Goal: Task Accomplishment & Management: Complete application form

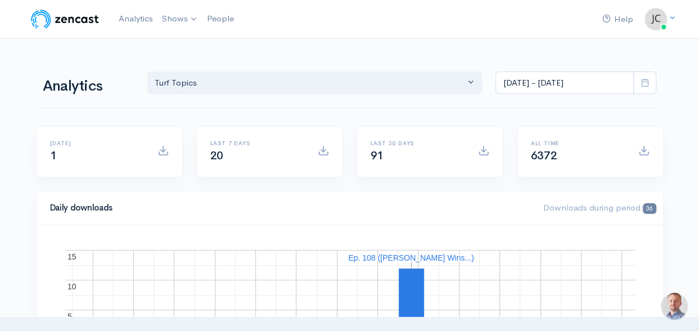
scroll to position [71, 0]
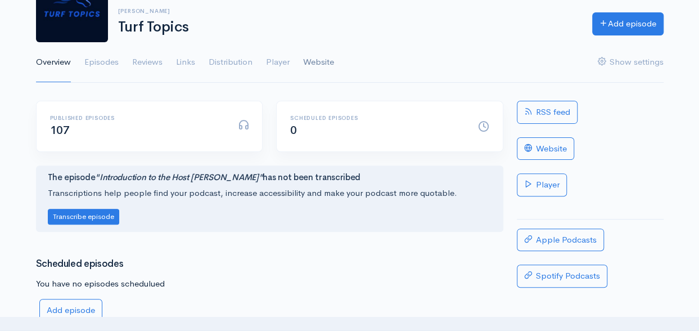
scroll to position [76, 0]
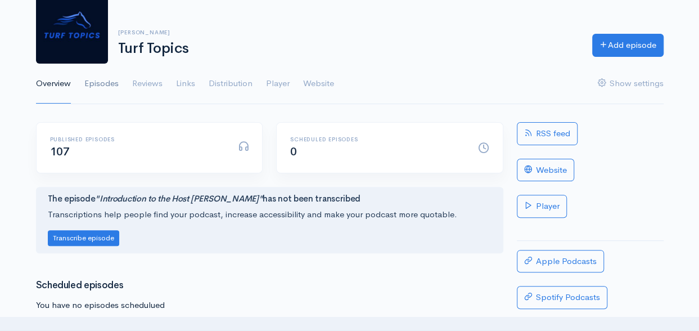
click at [105, 84] on link "Episodes" at bounding box center [101, 84] width 34 height 40
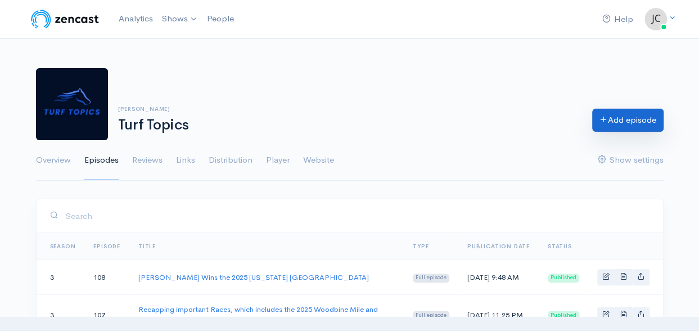
click at [615, 121] on link "Add episode" at bounding box center [627, 120] width 71 height 23
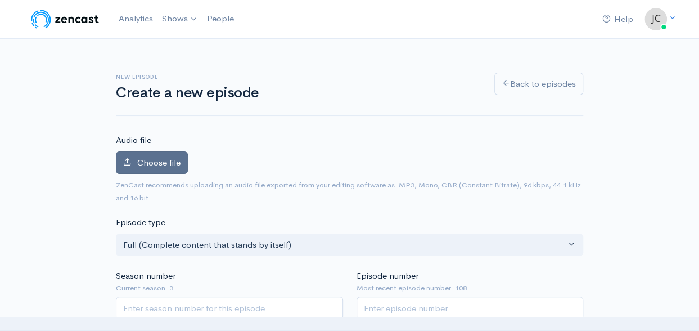
click at [156, 164] on span "Choose file" at bounding box center [158, 162] width 43 height 11
click at [0, 0] on input "Choose file" at bounding box center [0, 0] width 0 height 0
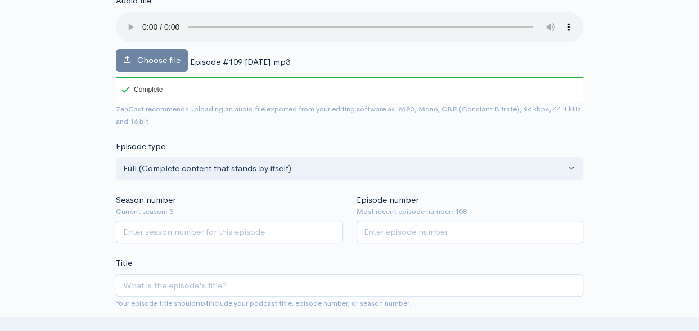
scroll to position [140, 0]
click at [256, 227] on input "Season number" at bounding box center [229, 231] width 227 height 23
type input "3"
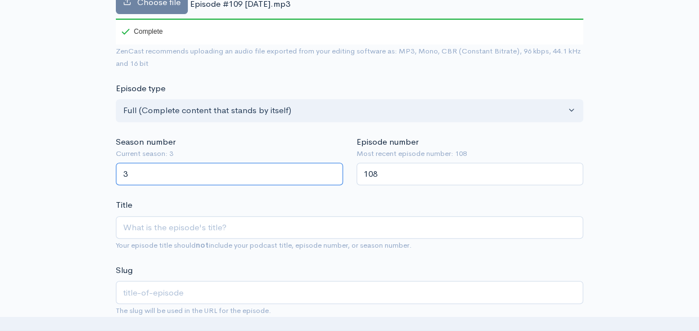
scroll to position [197, 0]
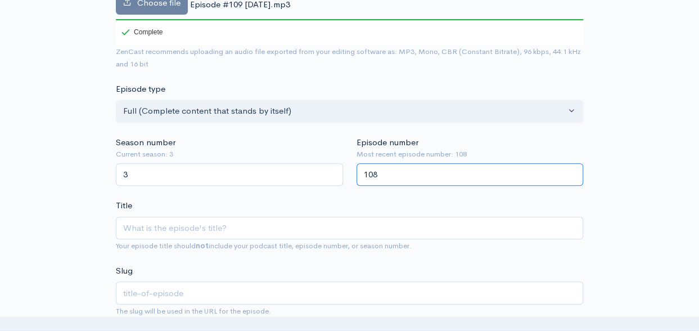
click at [380, 175] on input "108" at bounding box center [469, 174] width 227 height 23
type input "109"
click at [568, 167] on input "109" at bounding box center [469, 174] width 227 height 23
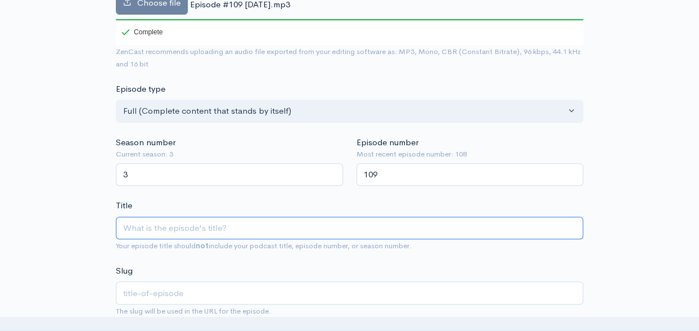
click at [234, 225] on input "Title" at bounding box center [349, 227] width 467 height 23
type input "T"
type input "t"
type input "Th"
type input "th"
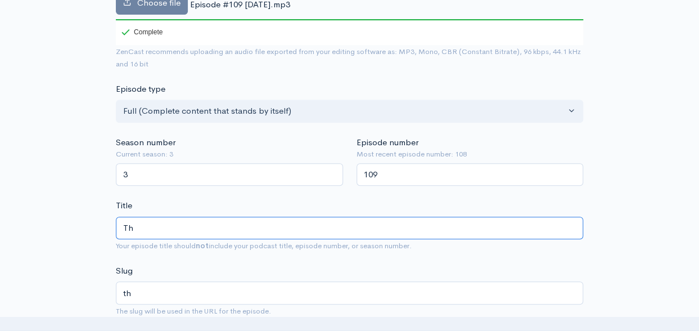
type input "The"
type input "the"
type input "The E"
type input "the-e"
type input "The Eu"
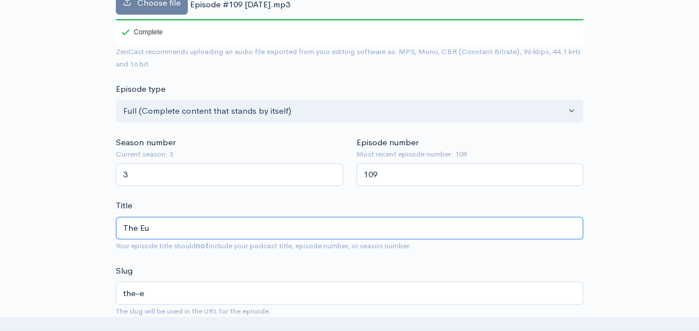
type input "the-eu"
type input "The Eur"
type input "the-eur"
type input "The Euro"
type input "the-euro"
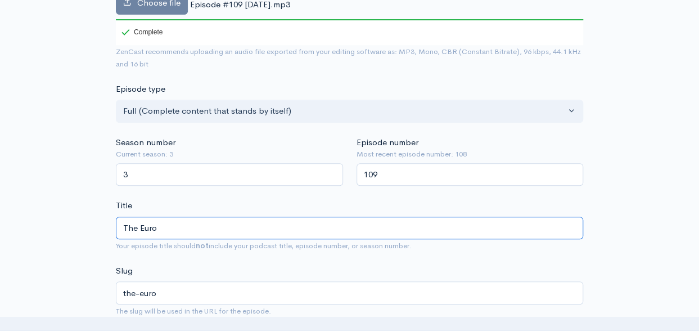
type input "The Europ"
type input "the-europ"
type input "The Europe"
type input "the-[GEOGRAPHIC_DATA]"
type input "The Europea"
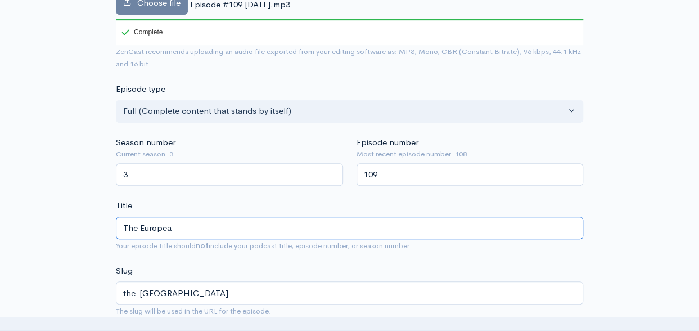
type input "the-europea"
type input "The European"
type input "the-european"
type input "The European S"
type input "the-european-s"
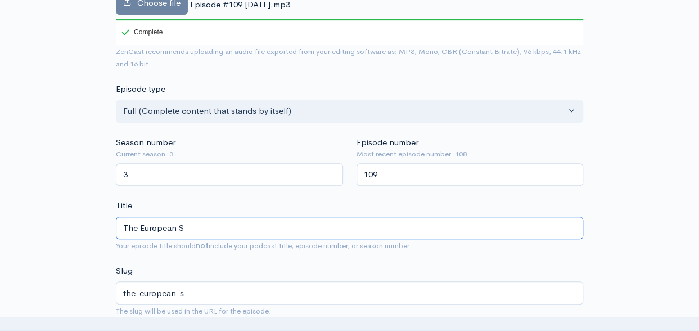
type input "The European Si"
type input "the-european-si"
type input "The [DEMOGRAPHIC_DATA] Sir"
type input "the-european-sir"
type input "The European Sire"
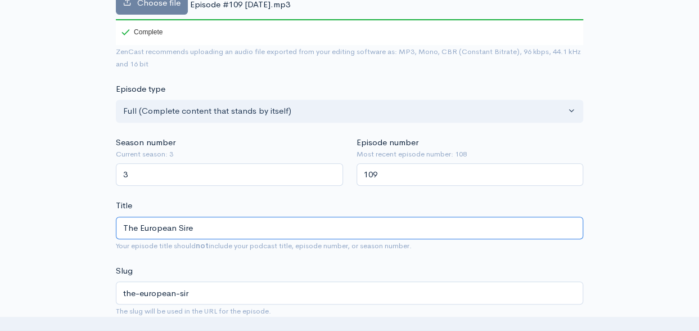
type input "the-european-sire"
type input "The [DEMOGRAPHIC_DATA] Sire L"
type input "the-european-sire-l"
type input "The [DEMOGRAPHIC_DATA] [PERSON_NAME]"
type input "the-european-sire-[PERSON_NAME]"
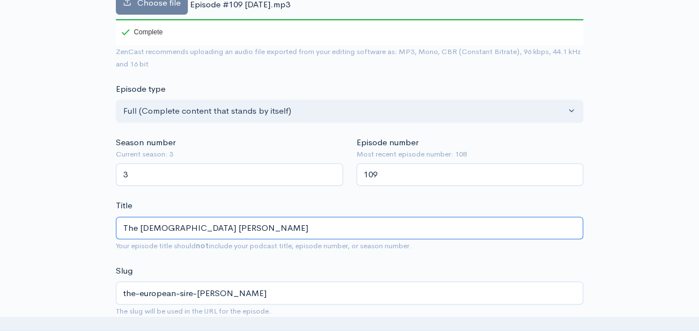
type input "The [DEMOGRAPHIC_DATA] Sire Lis"
type input "the-european-sire-[PERSON_NAME]"
type input "The [DEMOGRAPHIC_DATA] Sire List"
type input "the-european-sire-list"
type input "The tEuropean Sire List"
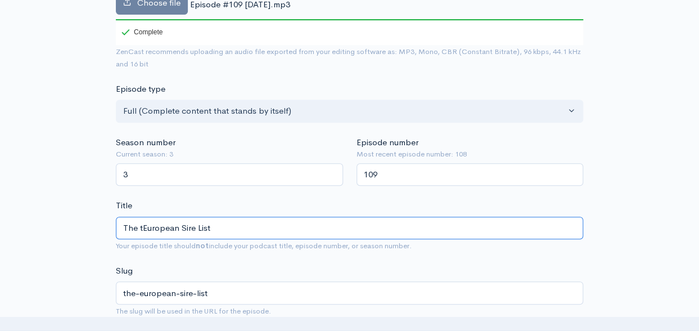
type input "the-teuropean-sire-list"
type input "The tpEuropean Sire List"
type input "the-tpeuropean-sire-list"
type input "The tEuropean Sire List"
type input "the-teuropean-sire-list"
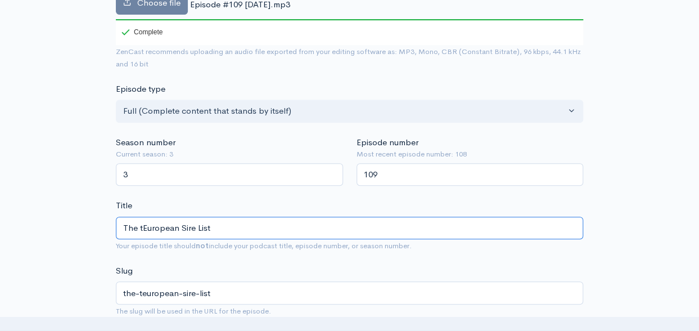
type input "The [DEMOGRAPHIC_DATA] Sire List"
type input "the-european-sire-list"
type input "The TEuropean Sire List"
type input "the-teuropean-sire-list"
type input "The ToEuropean Sire List"
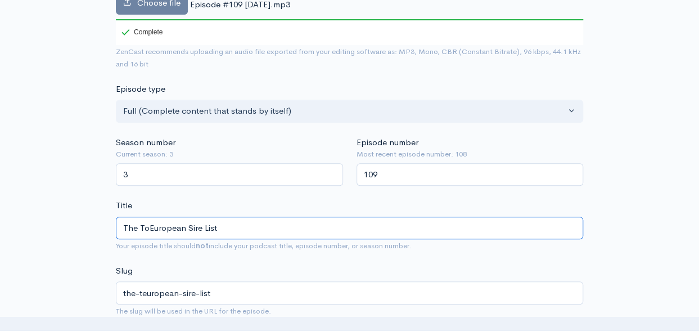
type input "the-toeuropean-sire-list"
type input "The TopEuropean Sire List"
type input "the-topeuropean-sire-list"
type input "The Top European Sire List"
type input "the-top-european-sire-list"
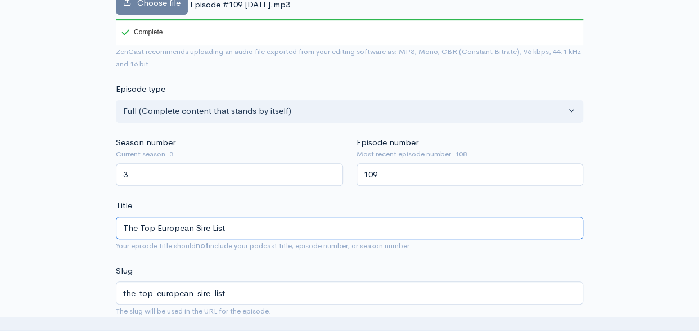
click at [228, 225] on input "The Top European Sire List" at bounding box center [349, 227] width 467 height 23
type input "The Top European Sire List f"
type input "the-top-european-sire-list-f"
type input "The Top European Sire List fo"
type input "the-top-european-sire-list-fo"
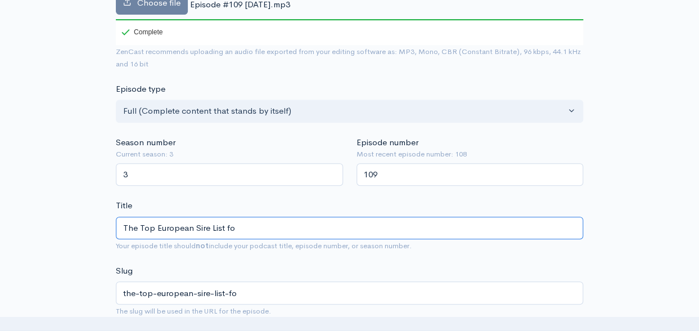
type input "The Top European Sire List for"
type input "the-top-european-sire-list-for"
type input "The Top European Sire List for O"
type input "the-top-european-sire-list-for-o"
type input "The Top European Sire List for Oc"
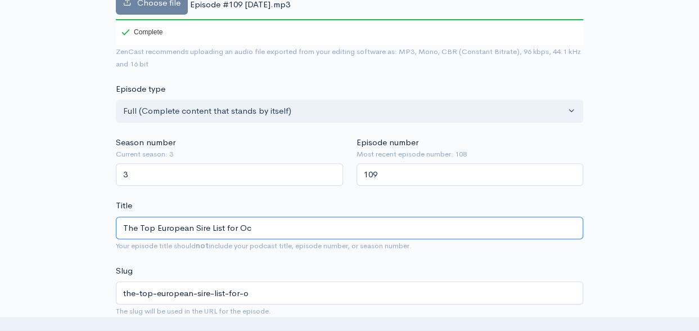
type input "the-top-european-sire-list-for-oc"
type input "The Top European Sire List for Oct"
type input "the-top-european-sire-list-for-oct"
type input "The Top European Sire List for Octo"
type input "the-top-european-sire-list-for-octo"
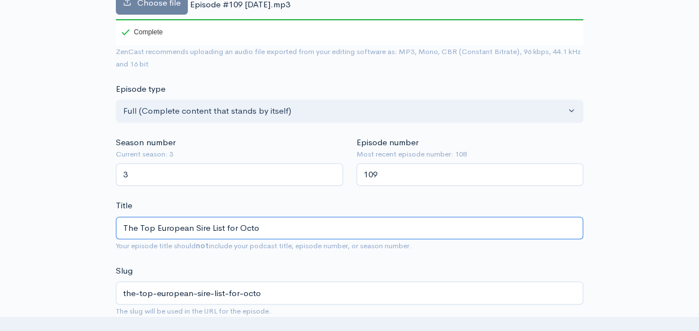
type input "The Top European Sire List for Octob"
type input "the-top-european-sire-list-for-octob"
type input "The Top European Sire List for Octobe"
type input "the-top-european-sire-list-for-octobe"
type input "The Top European Sire List for October"
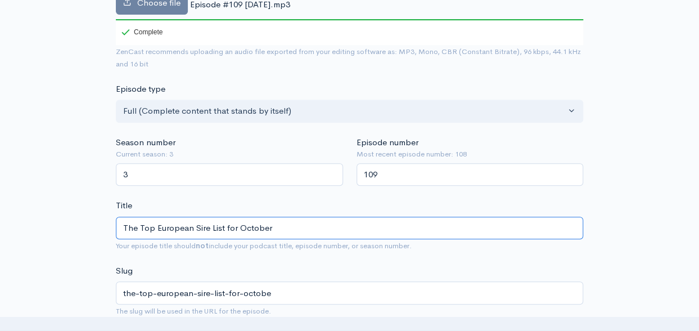
type input "the-top-european-sire-list-for-october"
type input "The Top European Sire List for [DATE]"
type input "the-top-european-sire-list-for-october-2"
type input "The Top European Sire List for [DATE]"
type input "the-top-european-sire-list-for-october-20"
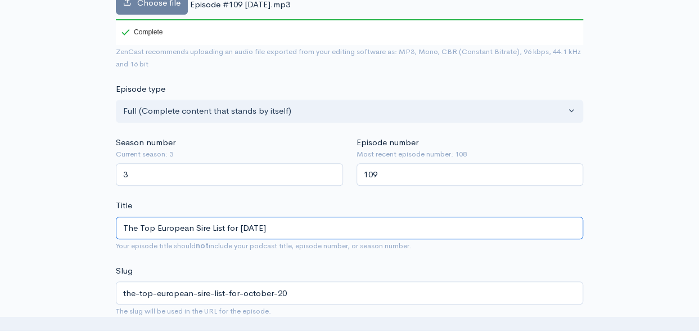
type input "The Top European Sire List for October 202"
type input "the-top-european-sire-list-for-october-202"
type input "The Top European Sire List for [DATE]"
type input "the-top-european-sire-list-for-october-2025"
type input "The Top European Sire List for [DATE] a"
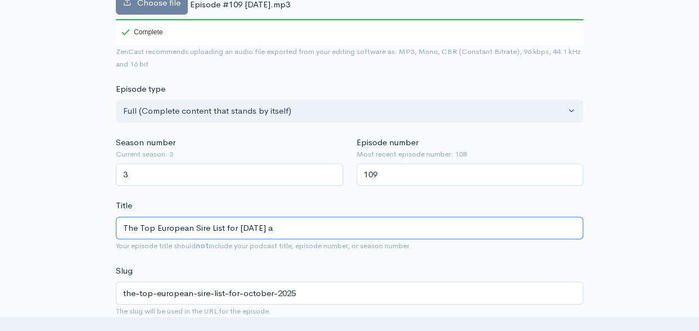
type input "the-top-european-sire-list-for-october-2025-a"
type input "The Top European Sire List for [DATE] an"
type input "the-top-european-sire-list-for-october-2025-an"
type input "The Top European Sire List for [DATE] and"
type input "the-top-european-sire-list-for-october-2025-and"
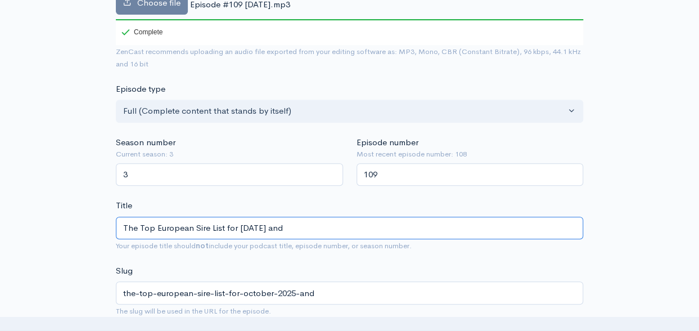
type input "The Top European Sire List for [DATE] and I"
type input "the-top-european-sire-list-for-october-2025-and-i"
type input "The Top European Sire List for [DATE] and Im"
type input "the-top-european-sire-list-for-october-2025-and-im"
type input "The Top European Sire List for [DATE] and Imp"
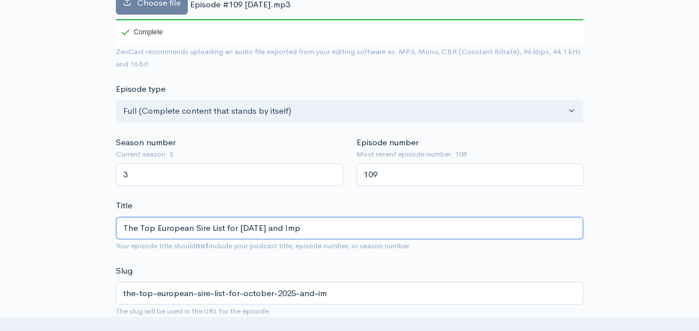
type input "the-top-european-sire-list-for-october-2025-and-imp"
type input "The Top European Sire List for [DATE] and Impo"
type input "the-top-european-sire-list-for-october-2025-and-impo"
type input "The Top European Sire List for [DATE] and Impor"
type input "the-top-european-sire-list-for-october-2025-and-impor"
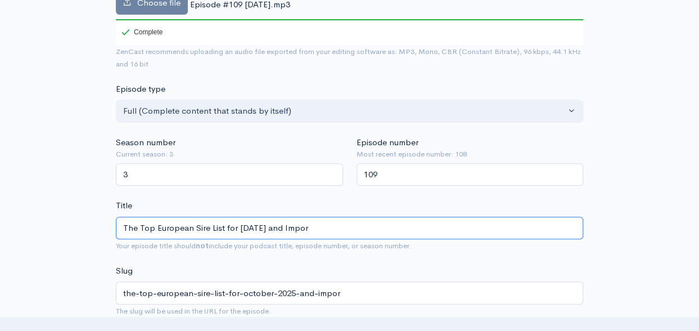
type input "The Top European Sire List for [DATE] and Import"
type input "the-top-european-sire-list-for-october-2025-and-import"
type input "The Top European Sire List for [DATE] and Importa"
type input "the-top-european-sire-list-for-october-2025-and-importa"
type input "The Top European Sire List for [DATE] and Importan"
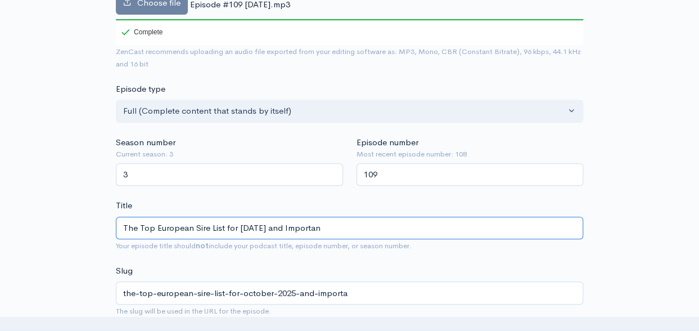
type input "the-top-european-sire-list-for-october-2025-and-importan"
type input "The Top European Sire List for [DATE] and Important"
type input "the-top-european-sire-list-for-october-2025-and-important"
type input "The Top European Sire List for [DATE] and Important R"
type input "the-top-european-sire-list-for-october-2025-and-important-r"
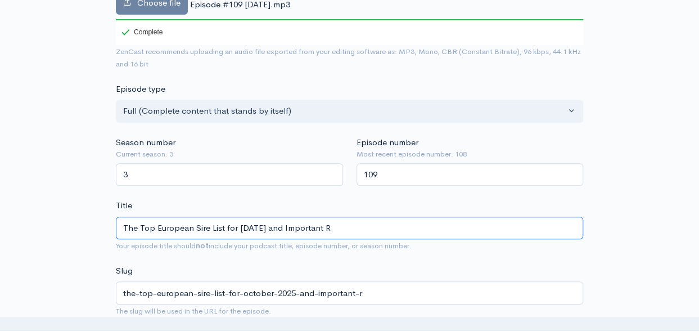
type input "The Top European Sire List for [DATE] and Important Ra"
type input "the-top-european-sire-list-for-october-2025-and-important-ra"
type input "The Top European Sire List for [DATE] and Important Rac"
type input "the-top-european-sire-list-for-october-2025-and-important-rac"
type input "The Top European Sire List for [DATE] and Important Race"
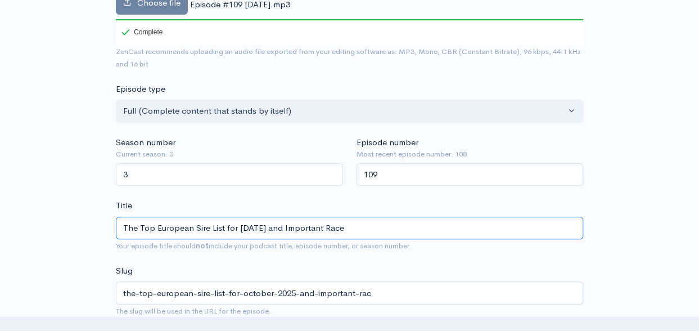
type input "the-top-european-sire-list-for-october-2025-and-important-race"
type input "The Top European Sire List for [DATE] and Important Races"
type input "the-top-european-sire-list-for-october-2025-and-important-races"
type input "The Top European Sire List for [DATE] and Important Races f"
type input "the-top-european-sire-list-for-october-2025-and-important-races-f"
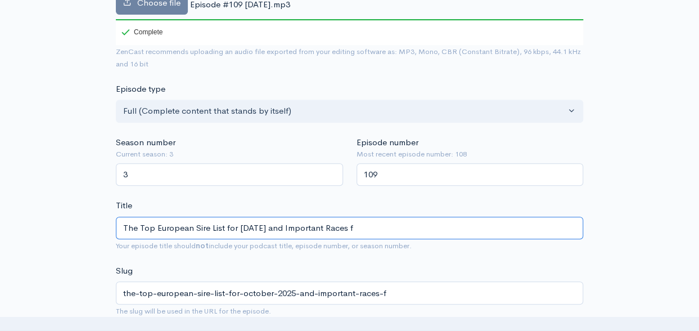
type input "The Top European Sire List for [DATE] and Important Races fo"
type input "the-top-european-sire-list-for-october-2025-and-important-races-fo"
type input "The Top European Sire List for [DATE] and Important Races for"
type input "the-top-european-sire-list-for-october-2025-and-important-races-for"
type input "The Top European Sire List for [DATE] and RImportant Races for"
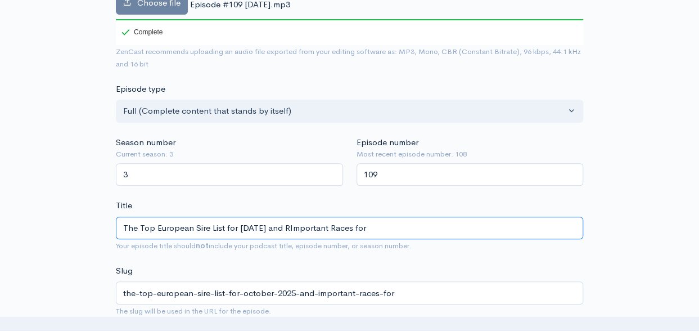
type input "the-top-european-sire-list-for-october-2025-and-rimportant-races-for"
type input "The Top European Sire List for [DATE] and ReImportant Races for"
type input "the-top-european-sire-list-for-october-2025-and-reimportant-races-for"
type input "The Top European Sire List for [DATE] and RecImportant Races for"
type input "the-top-european-sire-list-for-october-2025-and-recimportant-races-for"
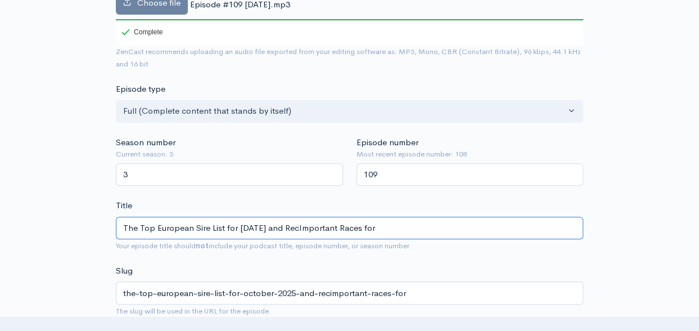
type input "The Top European Sire List for [DATE] and RecaImportant Races for"
type input "the-top-european-sire-list-for-october-2025-and-recaimportant-races-for"
type input "The Top European Sire List for [DATE] and RecapImportant Races for"
type input "the-top-european-sire-list-for-october-2025-and-recapimportant-races-for"
type input "The Top European Sire List for [DATE] and RecappImportant Races for"
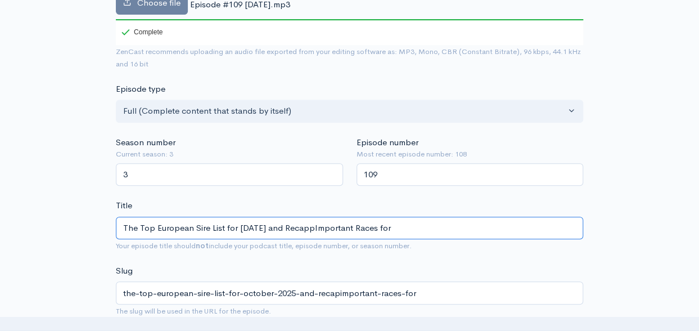
type input "the-top-european-sire-list-for-october-2025-and-recappimportant-races-for"
type input "The Top European Sire List for [DATE] and RecappiImportant Races for"
type input "the-top-european-sire-list-for-october-2025-and-recappiimportant-races-for"
type input "The Top European Sire List for [DATE] and RecappinImportant Races for"
type input "the-top-european-sire-list-for-october-2025-and-recappinimportant-races-for"
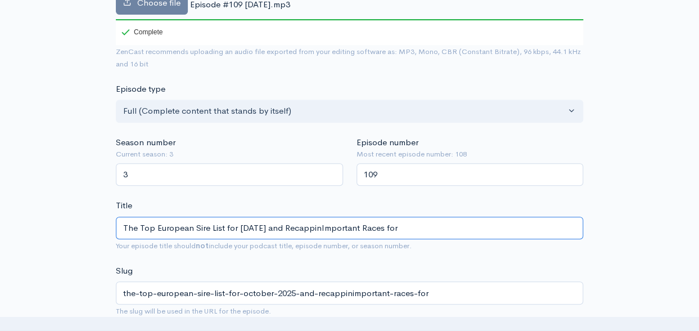
type input "The Top European Sire List for [DATE] and RecappingImportant Races for"
type input "the-top-european-sire-list-for-october-2025-and-recappingimportant-races-for"
type input "The Top European Sire List for [DATE] and Recapping Important Races for"
type input "the-top-european-sire-list-for-october-2025-and-recapping-important-races-for"
type input "The Top European Sire List for [DATE] and Recapping oImportant Races for"
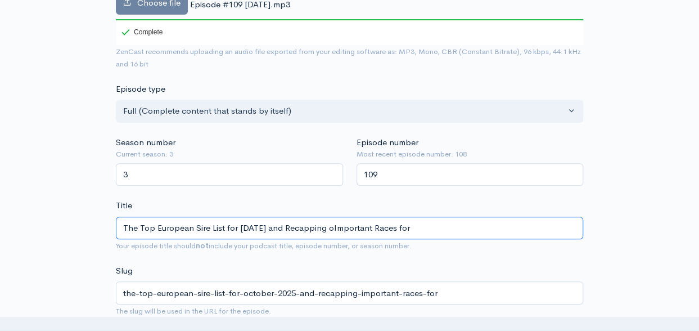
type input "the-top-european-sire-list-for-october-2025-and-recapping-oimportant-races-for"
type input "The Top European Sire List for [DATE] and Recapping ofImportant Races for"
type input "the-top-european-sire-list-for-october-2025-and-recapping-ofimportant-races-for"
type input "The Top European Sire List for [DATE] and Recapping of Important Races for"
type input "the-top-european-sire-list-for-october-2025-and-recapping-of-important-races-for"
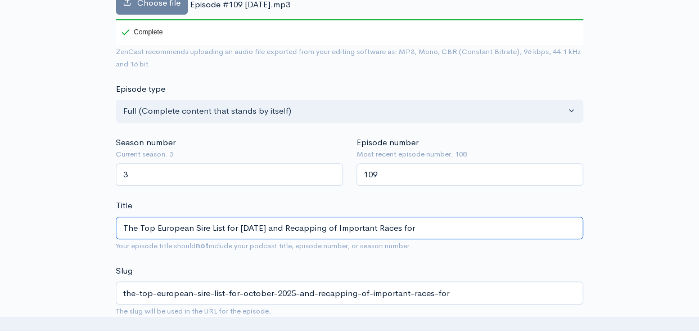
click at [440, 227] on input "The Top European Sire List for [DATE] and Recapping of Important Races for" at bounding box center [349, 227] width 467 height 23
type input "The Top European Sire List for [DATE] and Recapping of Important Races for t"
type input "the-top-european-sire-list-for-october-2025-and-recapping-of-important-races-fo…"
type input "The Top European Sire List for [DATE] and Recapping of Important Races for th"
type input "the-top-european-sire-list-for-october-2025-and-recapping-of-important-races-fo…"
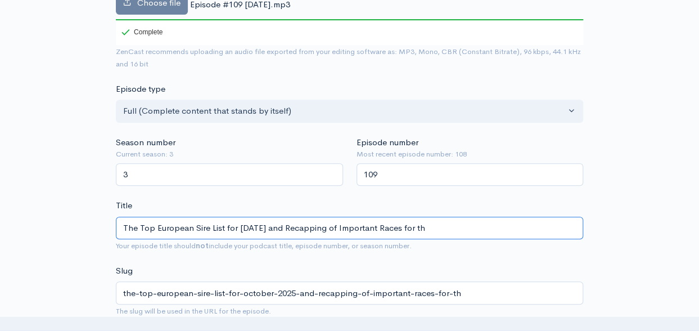
type input "The Top European Sire List for [DATE] and Recapping of Important Races for the"
type input "the-top-european-sire-list-for-october-2025-and-recapping-of-important-races-fo…"
type input "The Top European Sire List for [DATE] and Recapping of Important Races for the W"
type input "the-top-european-sire-list-for-october-2025-and-recapping-of-important-races-fo…"
type input "The Top European Sire List for [DATE] and Recapping of Important Races for the …"
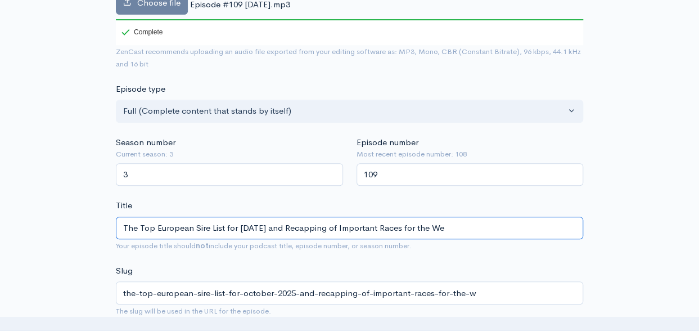
type input "the-top-european-sire-list-for-october-2025-and-recapping-of-important-races-fo…"
type input "The Top European Sire List for [DATE] and Recapping of Important Races for the …"
type input "the-top-european-sire-list-for-october-2025-and-recapping-of-important-races-fo…"
type input "The Top European Sire List for [DATE] and Recapping of Important Races for the …"
type input "the-top-european-sire-list-for-october-2025-and-recapping-of-important-races-fo…"
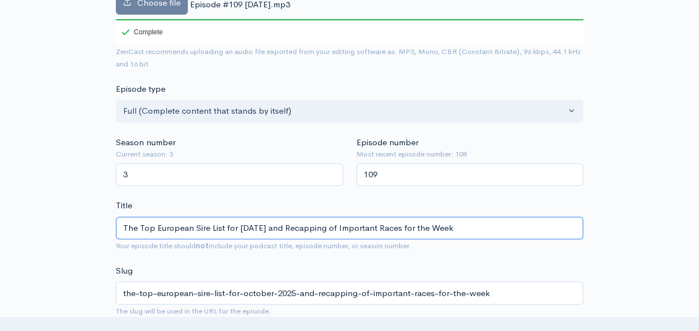
type input "The Top European Sire List for [DATE] and Recapping of Important Races for the …"
type input "the-top-european-sire-list-for-october-2025-and-recapping-of-important-races-fo…"
type input "The Top European Sire List for [DATE] and Recapping of Important Races for the …"
type input "the-top-european-sire-list-for-october-2025-and-recapping-of-important-races-fo…"
type input "The Top European Sire List for [DATE] and Recapping of Important Races for the …"
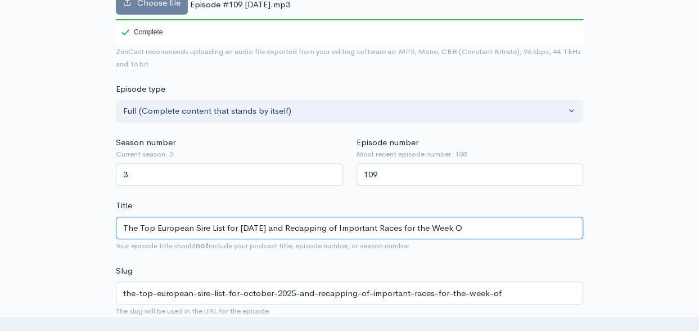
type input "the-top-european-sire-list-for-october-2025-and-recapping-of-important-races-fo…"
type input "The Top European Sire List for [DATE] and Recapping of Important Races for the …"
type input "the-top-european-sire-list-for-october-2025-and-recapping-of-important-races-fo…"
type input "The Top European Sire List for [DATE] and Recapping of Important Races for the …"
type input "the-top-european-sire-list-for-october-2025-and-recapping-of-important-races-fo…"
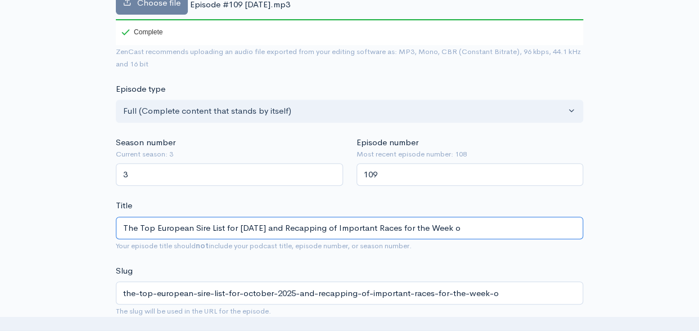
type input "The Top European Sire List for [DATE] and Recapping of Important Races for the …"
type input "the-top-european-sire-list-for-october-2025-and-recapping-of-important-races-fo…"
type input "The Top European Sire List for [DATE] and Recapping of Important Races for the …"
type input "the-top-european-sire-list-for-october-2025-and-recapping-of-important-races-fo…"
type input "The Top European Sire List for [DATE] and Recapping of Important Races for the …"
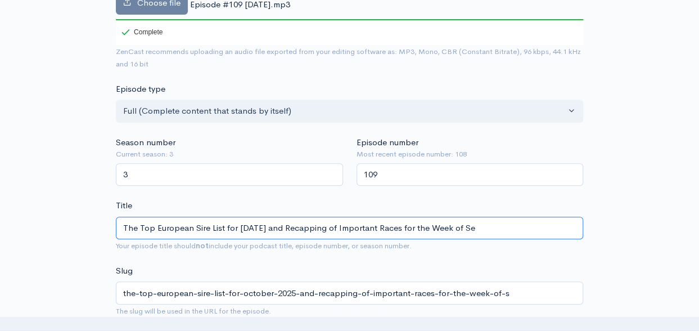
type input "the-top-european-sire-list-for-october-2025-and-recapping-of-important-races-fo…"
type input "The Top European Sire List for [DATE] and Recapping of Important Races for the …"
type input "the-top-european-sire-list-for-october-2025-and-recapping-of-important-races-fo…"
type input "The Top European Sire List for [DATE] and Recapping of Important Races for the …"
type input "the-top-european-sire-list-for-october-2025-and-recapping-of-important-races-fo…"
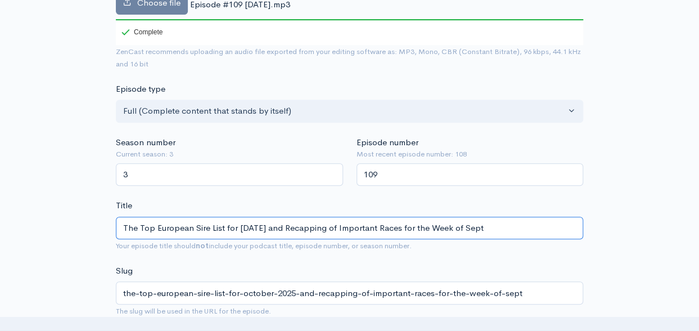
type input "The Top European Sire List for [DATE] and Recapping of Important Races for the …"
type input "the-top-european-sire-list-for-october-2025-and-recapping-of-important-races-fo…"
type input "The Top European Sire List for [DATE] and Recapping of Important Races for the …"
type input "the-top-european-sire-list-for-october-2025-and-recapping-of-important-races-fo…"
type input "The Top European Sire List for [DATE] and Recapping of Important Races for the …"
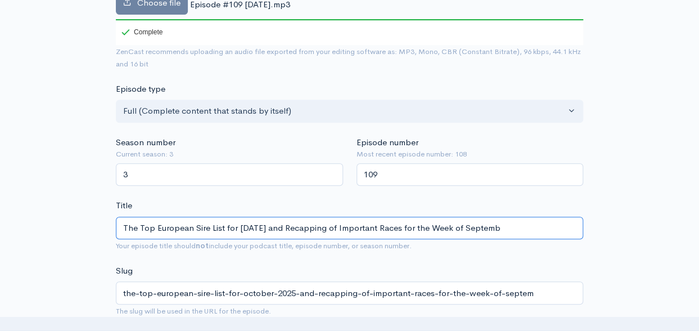
type input "the-top-european-sire-list-for-october-2025-and-recapping-of-important-races-fo…"
type input "The Top European Sire List for [DATE] and Recapping of Important Races for the …"
type input "the-top-european-sire-list-for-october-2025-and-recapping-of-important-races-fo…"
type input "The Top European Sire List for [DATE] and Recapping of Important Races for the …"
type input "the-top-european-sire-list-for-october-2025-and-recapping-of-important-races-fo…"
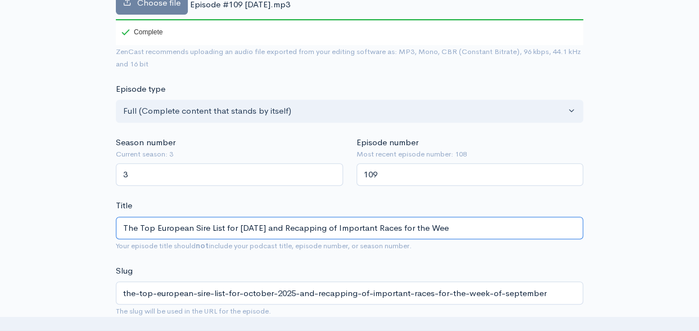
type input "The Top European Sire List for [DATE] and Recapping of Important Races for the …"
type input "the-top-european-sire-list-for-october-2025-and-recapping-of-important-races-fo…"
type input "The Top European Sire List for [DATE] and Recapping of Important"
type input "the-top-european-sire-list-for-october-2025-and-recapping-of-important"
type input "The Top European Sire List for [DATE] and Recapping of Importan"
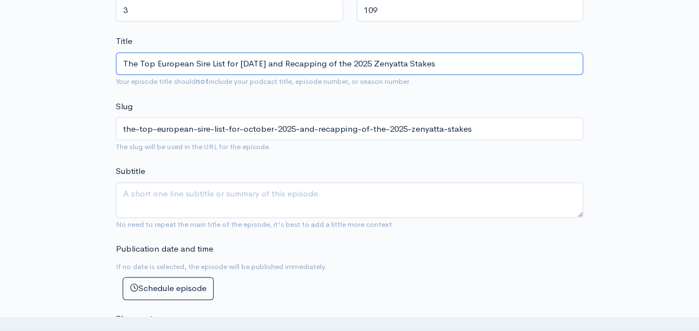
scroll to position [362, 0]
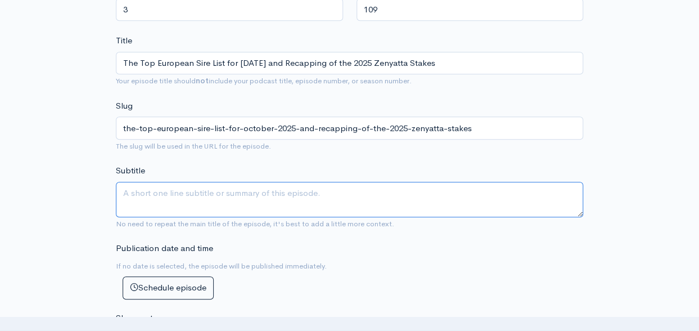
click at [160, 191] on textarea "Subtitle" at bounding box center [349, 199] width 467 height 35
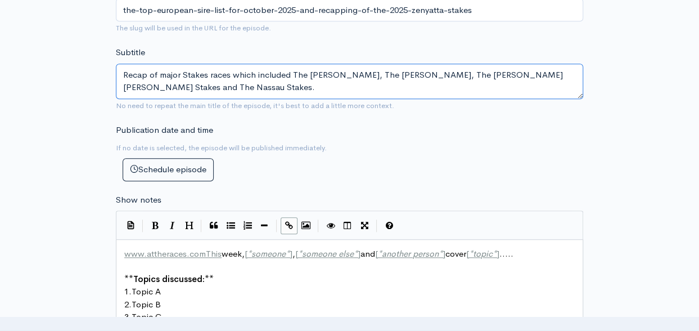
scroll to position [476, 0]
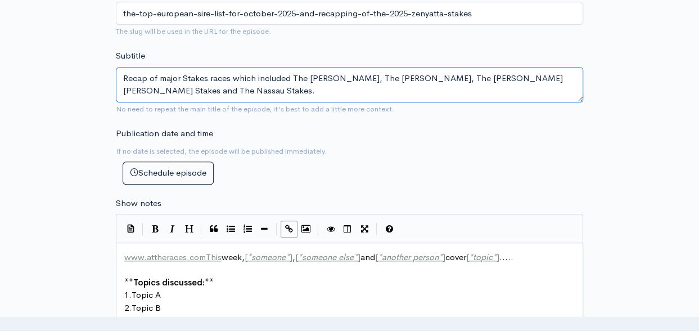
click at [352, 75] on textarea "Recap of major Stakes races which included The [PERSON_NAME], The [PERSON_NAME]…" at bounding box center [349, 84] width 467 height 35
click at [416, 75] on textarea "Recap of major Stakes races which included The Lukas Classic, The [PERSON_NAME]…" at bounding box center [349, 84] width 467 height 35
click at [506, 76] on textarea "Recap of major Stakes races which included The Lukas Classic, The Zenyatta Stak…" at bounding box center [349, 84] width 467 height 35
click at [177, 89] on textarea "Recap of major Stakes races which included The Lukas Classic, The Zenyatta Stak…" at bounding box center [349, 84] width 467 height 35
click at [202, 89] on textarea "Recap of major Stakes races which included The Lukas Classic, The Zenyatta Stak…" at bounding box center [349, 84] width 467 height 35
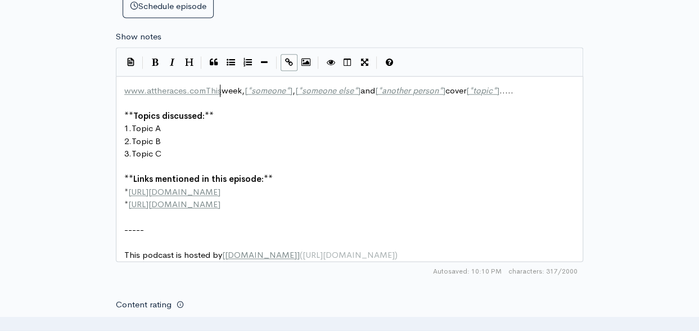
scroll to position [4, 80]
click at [218, 88] on span "www.attheraces.comThis" at bounding box center [172, 90] width 97 height 11
click at [214, 87] on span "This week, [ * someone * ] , [ * someone else * ] and [ * another person * ] co…" at bounding box center [279, 90] width 310 height 11
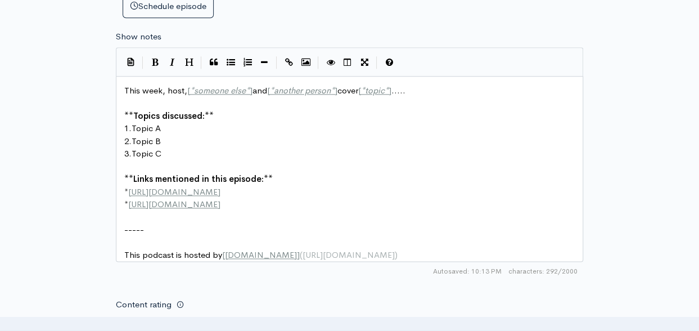
click at [252, 86] on span "]" at bounding box center [251, 90] width 3 height 11
click at [344, 88] on span "]" at bounding box center [345, 90] width 3 height 11
click at [266, 87] on span "This week, host, [PERSON_NAME] cover [ * topic * ] ....." at bounding box center [226, 90] width 205 height 11
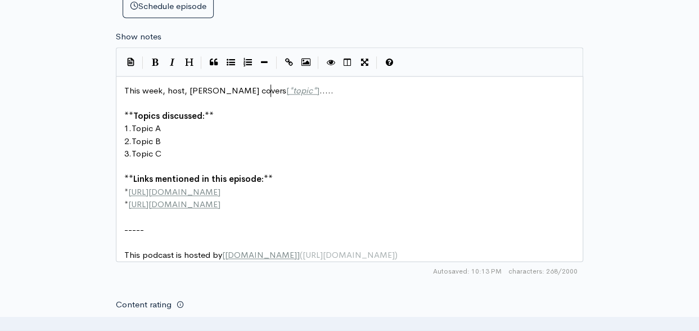
click at [320, 91] on pre "This week, host, [PERSON_NAME] covers [ * topic * ] ....." at bounding box center [353, 90] width 463 height 13
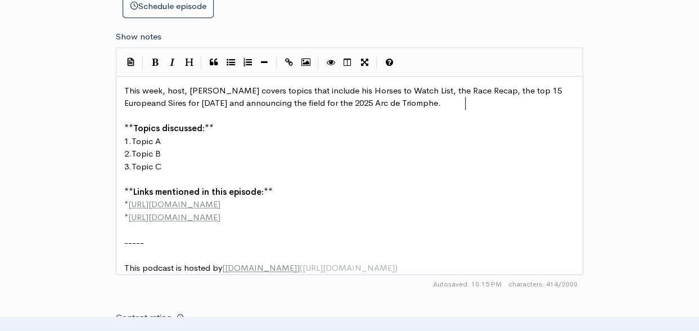
scroll to position [4, 191]
click at [166, 139] on pre "1. Topic A" at bounding box center [353, 141] width 463 height 13
click at [166, 139] on span "Rebels Romance wins again" at bounding box center [185, 140] width 106 height 11
click at [168, 149] on pre "2. Topic B" at bounding box center [353, 153] width 463 height 13
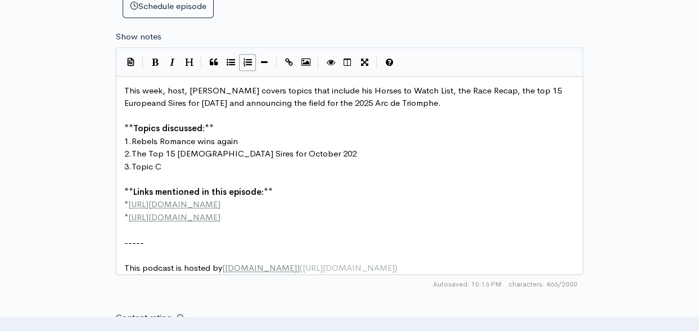
scroll to position [4, 85]
click at [165, 164] on pre "3. Topic C" at bounding box center [353, 166] width 463 height 13
click at [248, 218] on pre "* [URL][DOMAIN_NAME]" at bounding box center [353, 217] width 463 height 13
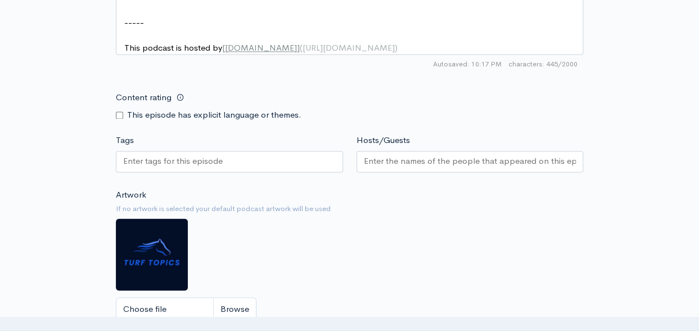
scroll to position [857, 0]
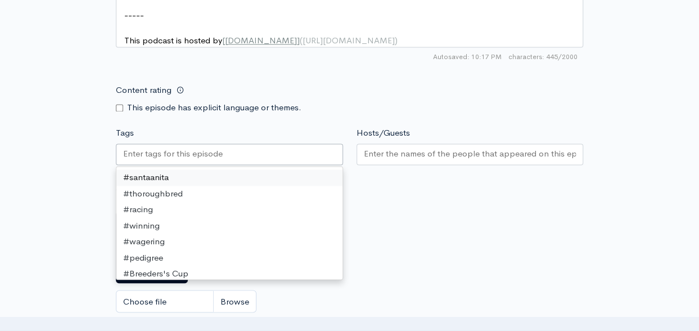
click at [232, 161] on div at bounding box center [229, 153] width 227 height 21
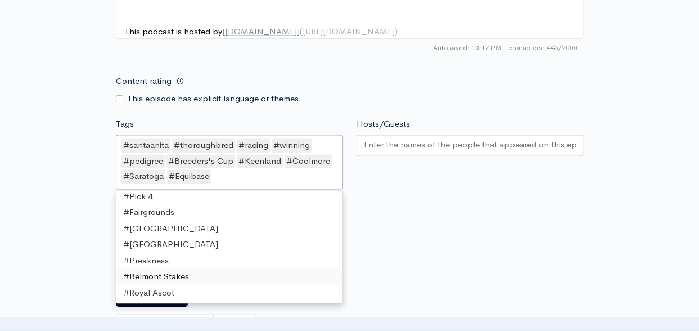
scroll to position [865, 0]
click at [404, 152] on input "Hosts/Guests" at bounding box center [470, 145] width 213 height 13
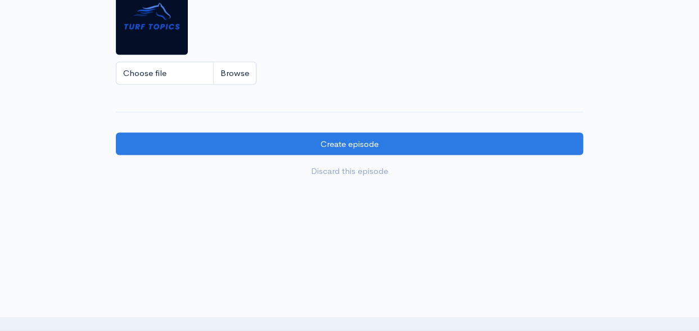
scroll to position [1133, 0]
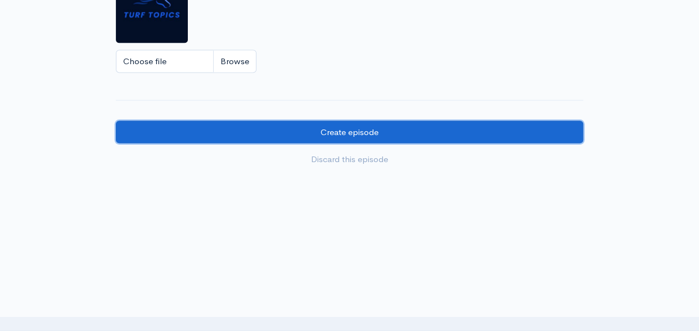
click at [338, 133] on input "Create episode" at bounding box center [349, 132] width 467 height 23
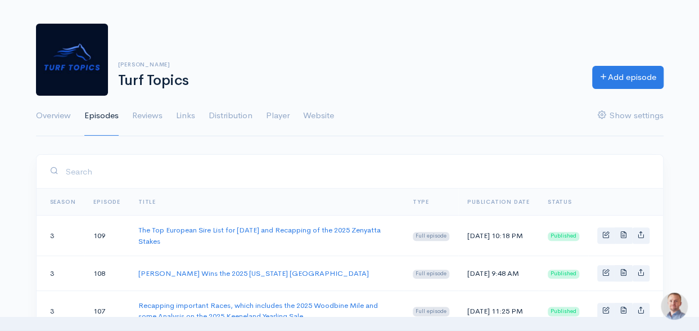
scroll to position [37, 0]
